Goal: Find specific page/section: Find specific page/section

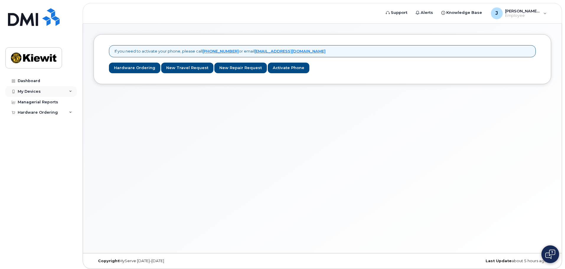
click at [50, 93] on div "My Devices" at bounding box center [40, 91] width 71 height 11
click at [36, 81] on div "Dashboard" at bounding box center [29, 81] width 22 height 5
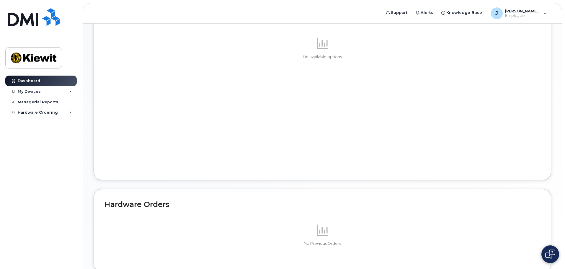
scroll to position [287, 0]
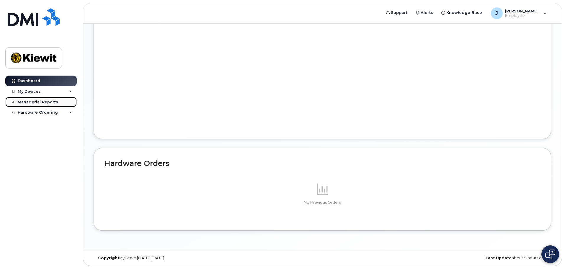
click at [47, 103] on div "Managerial Reports" at bounding box center [38, 102] width 40 height 5
